Goal: Check status: Check status

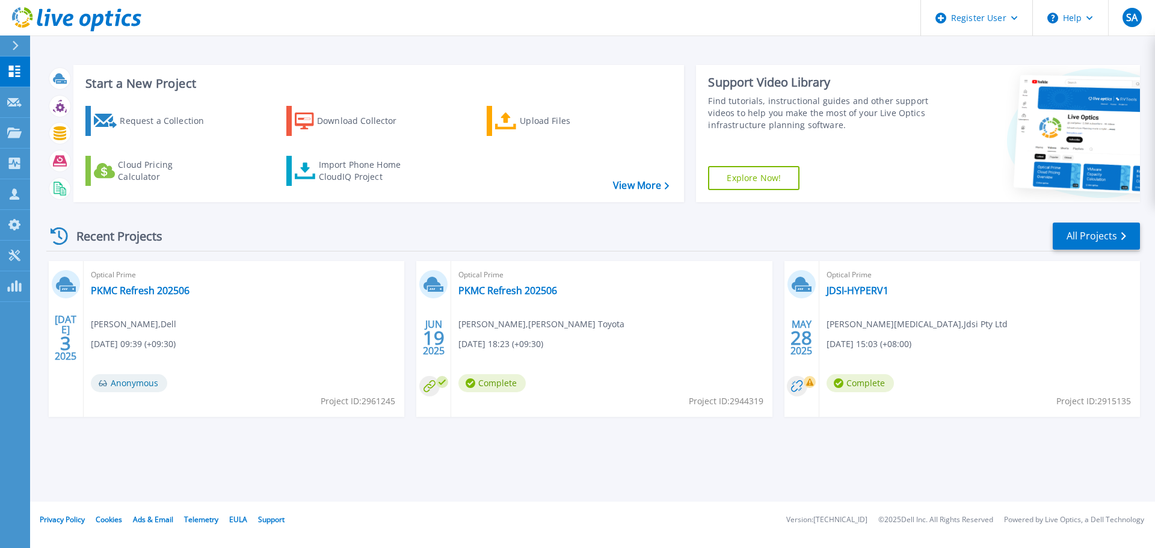
click at [809, 383] on icon at bounding box center [809, 382] width 7 height 7
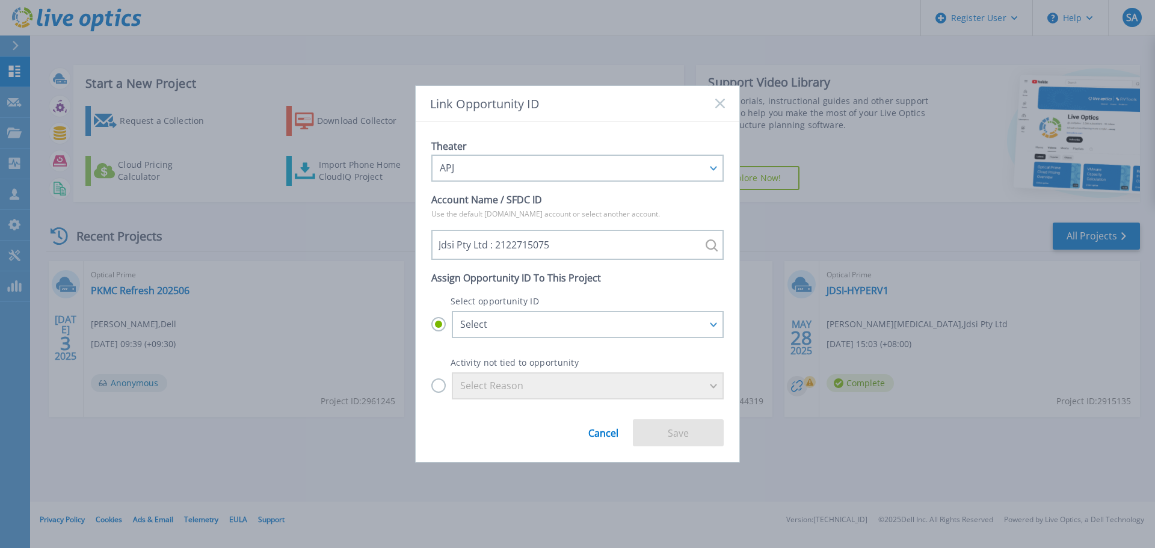
click at [722, 128] on div "Theater APJ APJ EMEA NA/LATAM Account Name / SFDC ID Use the default [DOMAIN_NA…" at bounding box center [578, 292] width 324 height 341
click at [723, 122] on div "Theater APJ APJ EMEA NA/LATAM Account Name / SFDC ID Use the default [DOMAIN_NA…" at bounding box center [578, 292] width 324 height 341
click at [719, 111] on div "Link Opportunity ID" at bounding box center [578, 104] width 324 height 36
click at [728, 107] on div "Link Opportunity ID" at bounding box center [578, 104] width 324 height 36
click at [727, 100] on div "Link Opportunity ID" at bounding box center [578, 104] width 324 height 36
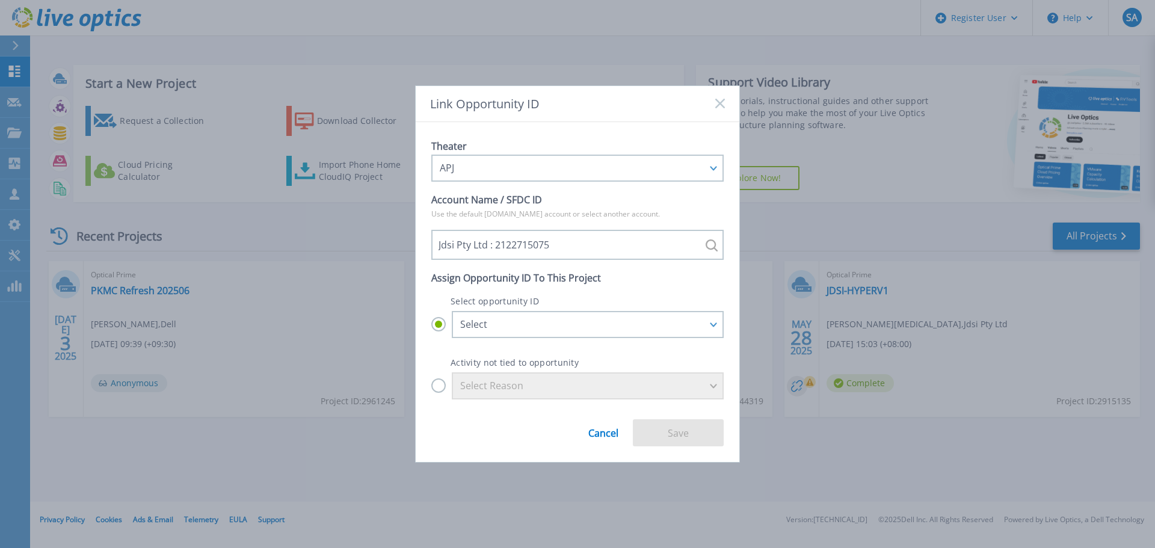
click at [720, 105] on icon at bounding box center [721, 104] width 10 height 10
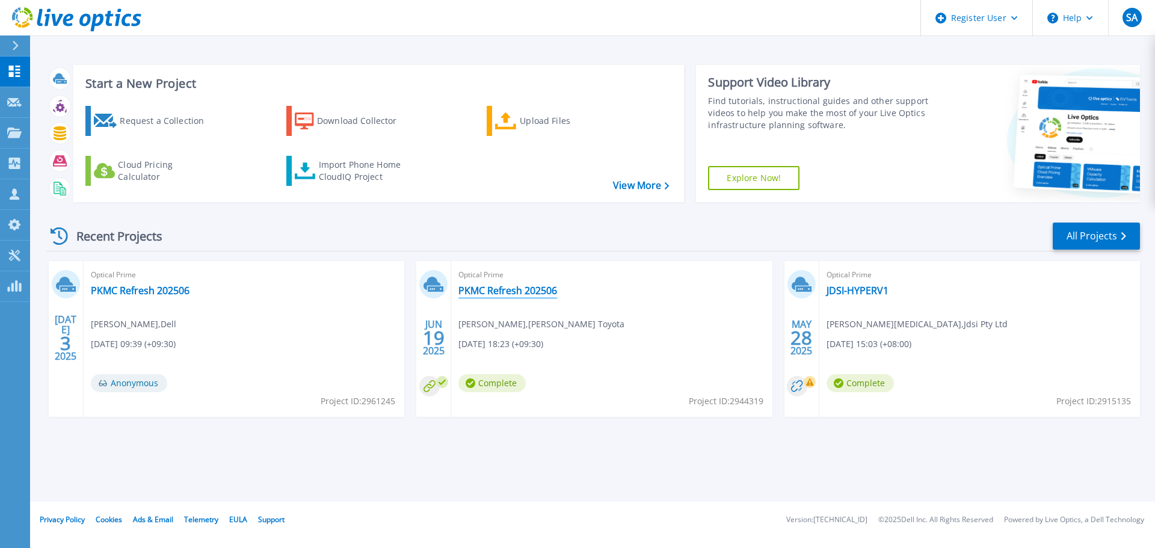
click at [498, 291] on link "PKMC Refresh 202506" at bounding box center [508, 291] width 99 height 12
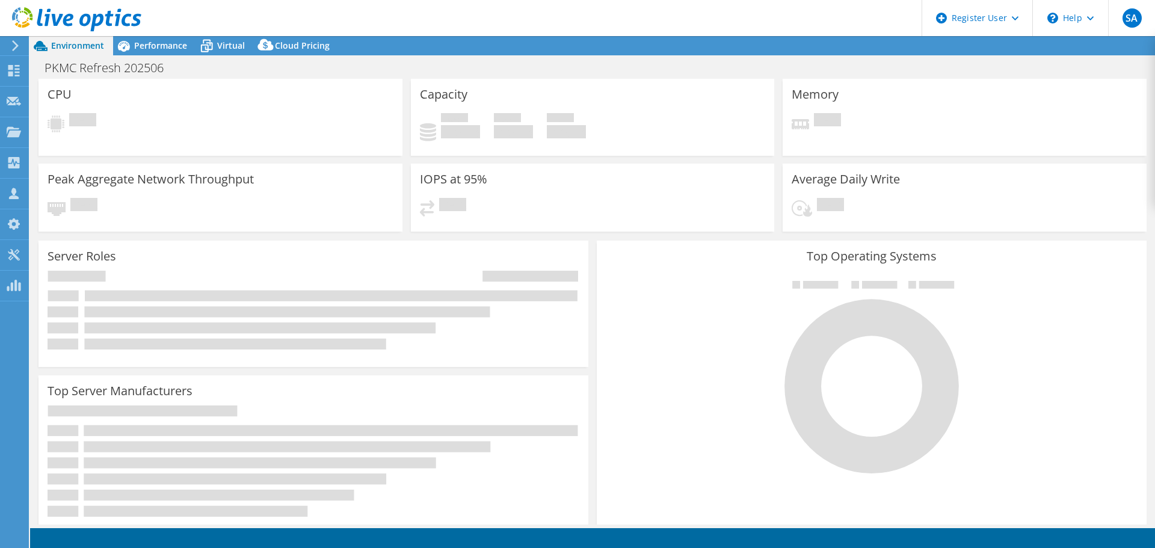
select select "[GEOGRAPHIC_DATA]"
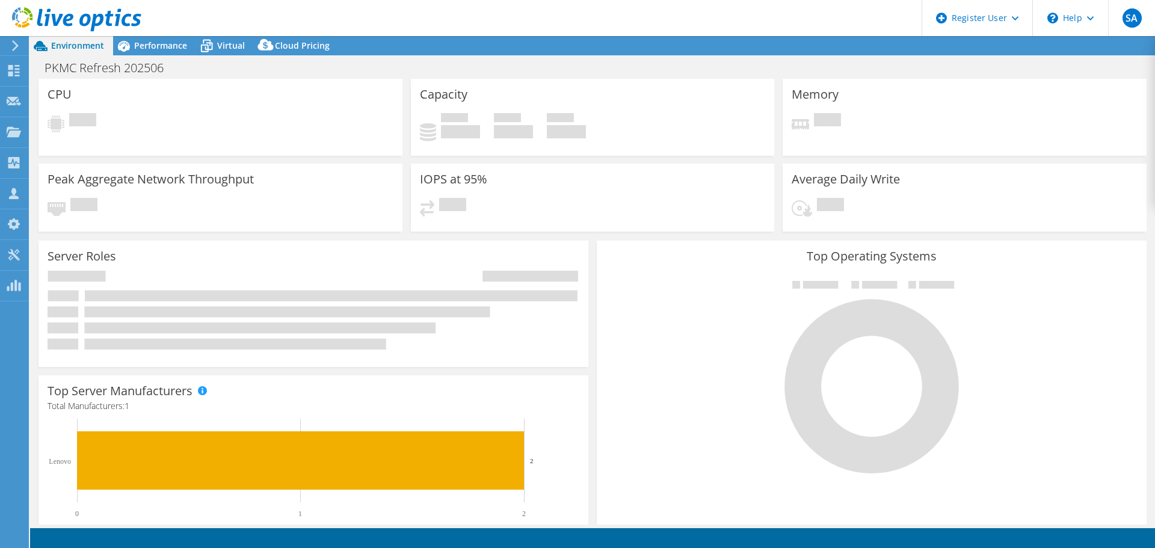
select select "AUD"
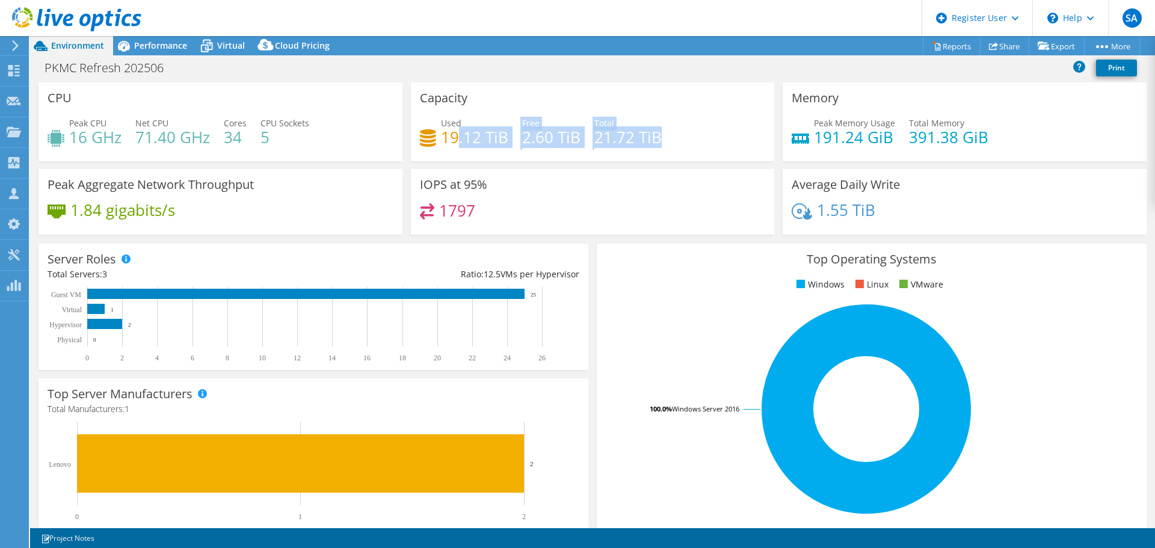
drag, startPoint x: 452, startPoint y: 139, endPoint x: 640, endPoint y: 149, distance: 188.0
click at [640, 149] on div "Used 19.12 TiB Free 2.60 TiB Total 21.72 TiB" at bounding box center [593, 136] width 346 height 39
click at [640, 168] on div "Capacity Used 19.12 TiB Free 2.60 TiB Total 21.72 TiB" at bounding box center [593, 125] width 373 height 87
drag, startPoint x: 428, startPoint y: 141, endPoint x: 647, endPoint y: 156, distance: 219.6
click at [647, 156] on div "Capacity Used 19.12 TiB Free 2.60 TiB Total 21.72 TiB" at bounding box center [593, 121] width 364 height 79
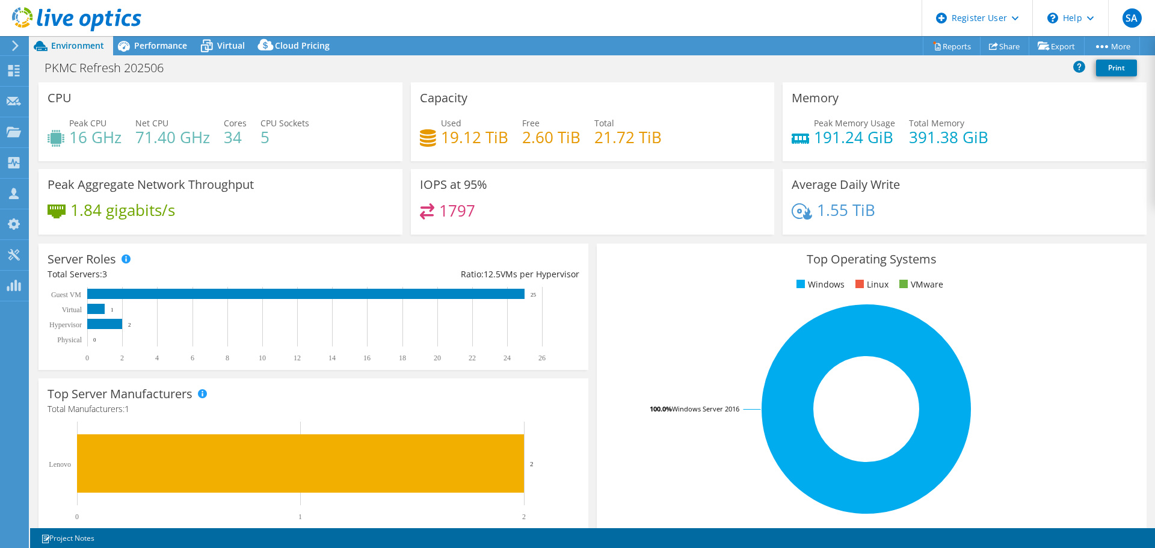
click at [611, 187] on div "IOPS at 95% 1797" at bounding box center [593, 202] width 364 height 66
click at [560, 169] on div "IOPS at 95% 1797" at bounding box center [593, 202] width 364 height 66
click at [174, 46] on span "Performance" at bounding box center [160, 45] width 53 height 11
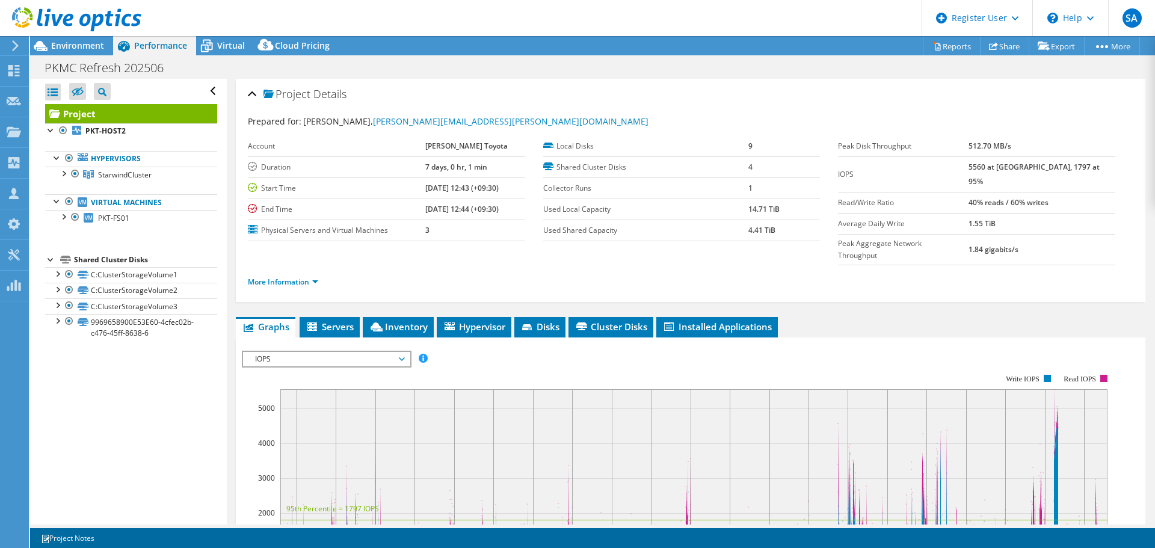
drag, startPoint x: 956, startPoint y: 164, endPoint x: 1033, endPoint y: 229, distance: 100.4
click at [1033, 229] on tbody "Peak Disk Throughput 512.70 MB/s IOPS 5560 at [GEOGRAPHIC_DATA], 1797 at 95% Re…" at bounding box center [976, 200] width 277 height 129
click at [1019, 244] on b "1.84 gigabits/s" at bounding box center [994, 249] width 50 height 10
click at [126, 279] on link "C:ClusterStorageVolume1" at bounding box center [131, 275] width 172 height 16
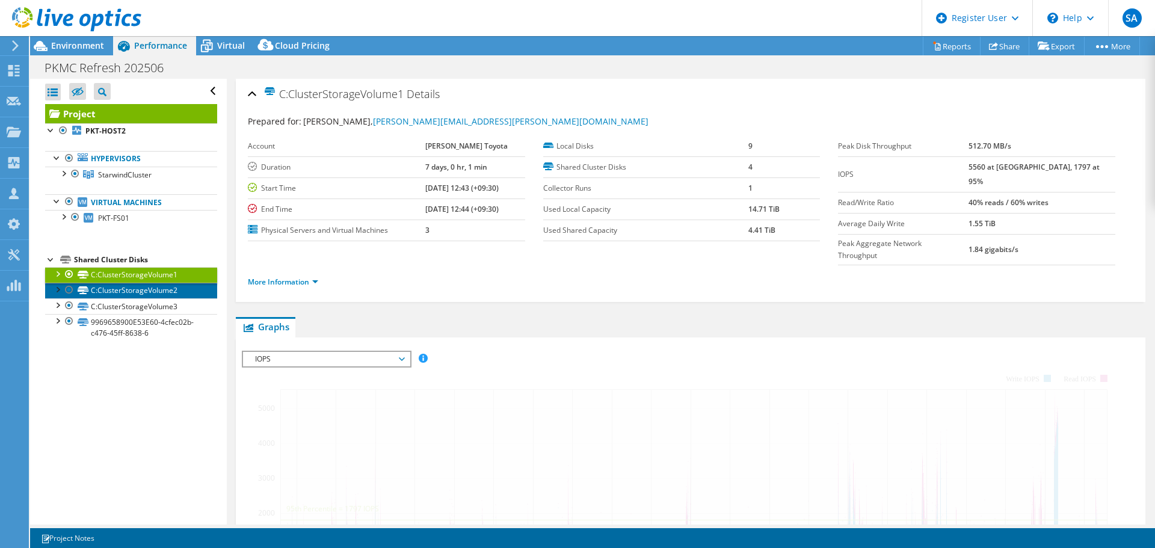
click at [125, 293] on link "C:ClusterStorageVolume2" at bounding box center [131, 291] width 172 height 16
click at [125, 308] on link "C:ClusterStorageVolume3" at bounding box center [131, 306] width 172 height 16
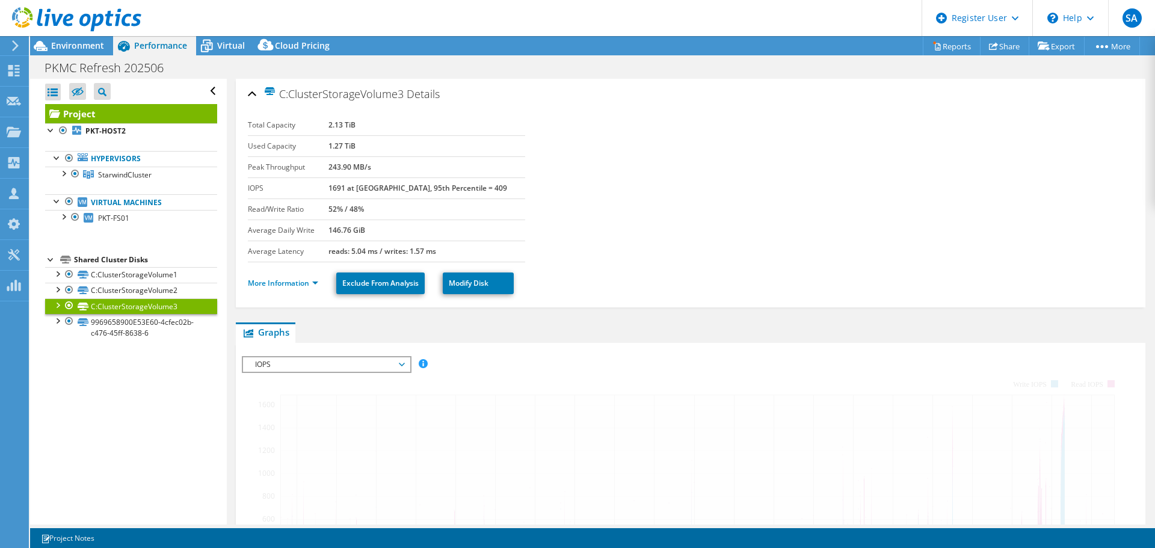
click at [126, 328] on link "9969658900E53E60-4cfec02b-c476-45ff-8638-6" at bounding box center [131, 327] width 172 height 26
